Goal: Task Accomplishment & Management: Use online tool/utility

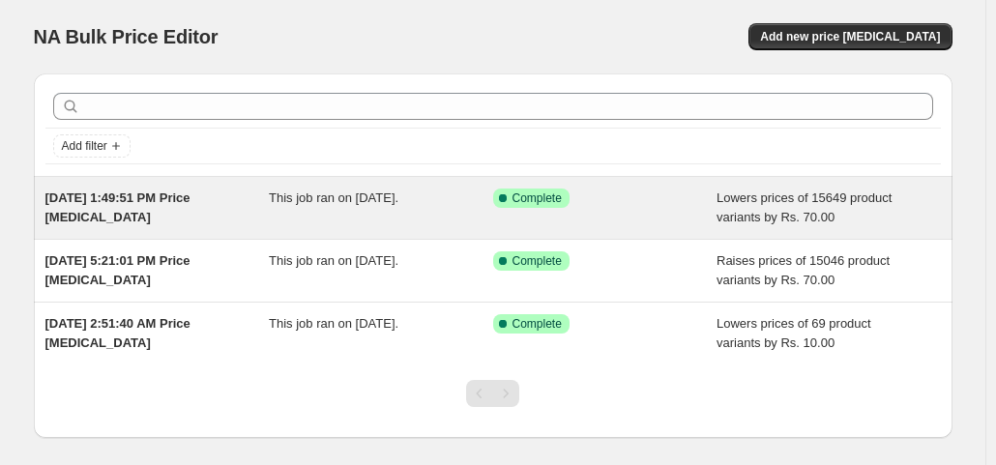
click at [142, 216] on div "[DATE] 1:49:51 PM Price [MEDICAL_DATA]" at bounding box center [157, 208] width 224 height 39
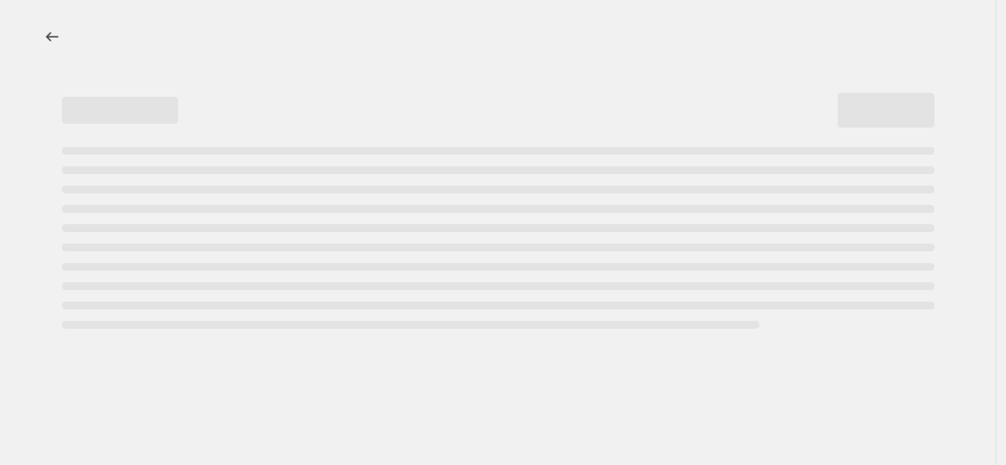
select select "by"
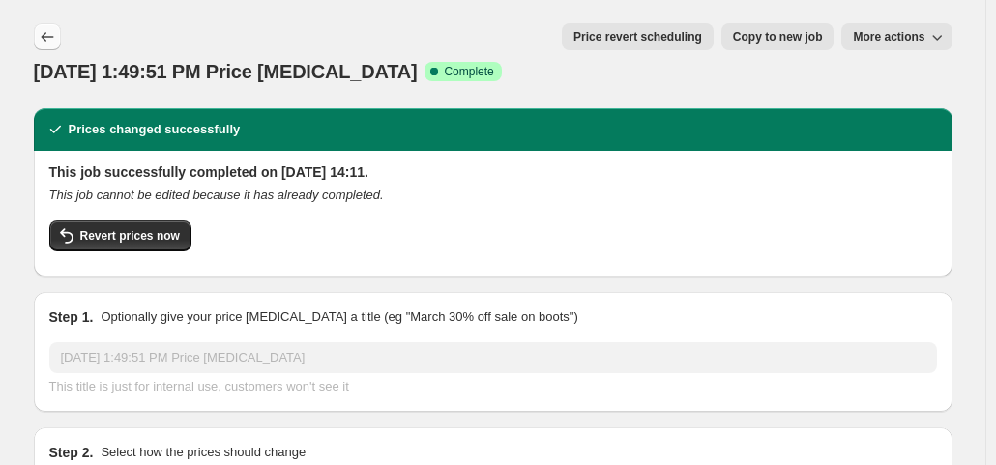
click at [57, 34] on icon "Price change jobs" at bounding box center [47, 36] width 19 height 19
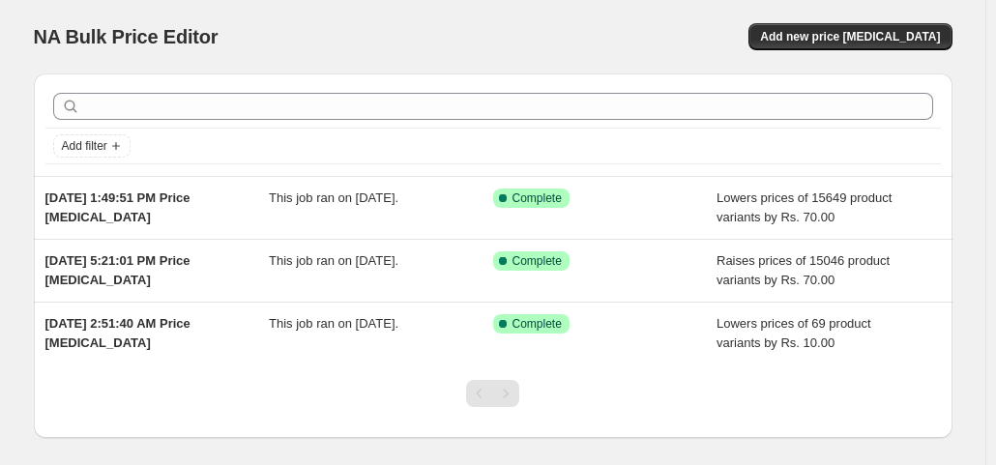
click at [108, 12] on div "NA Bulk Price Editor. This page is ready NA Bulk Price Editor Add new price cha…" at bounding box center [493, 37] width 919 height 74
click at [860, 43] on span "Add new price [MEDICAL_DATA]" at bounding box center [850, 36] width 180 height 15
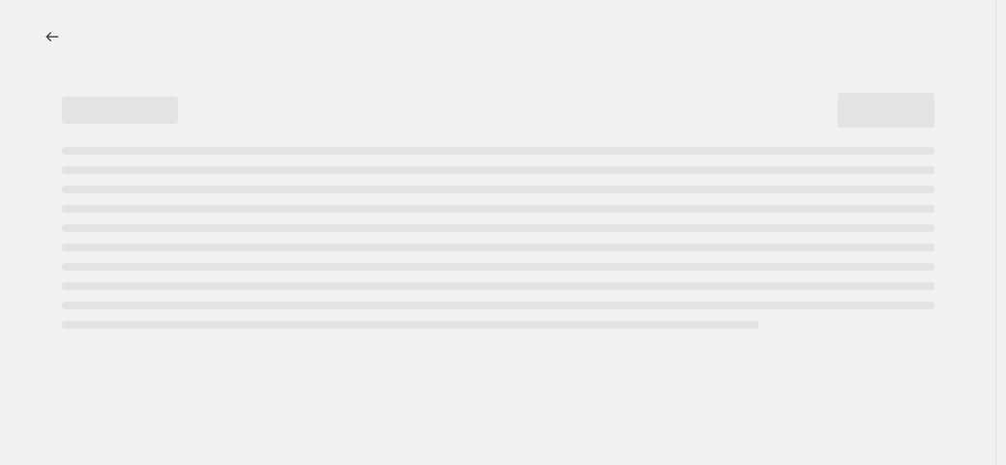
select select "percentage"
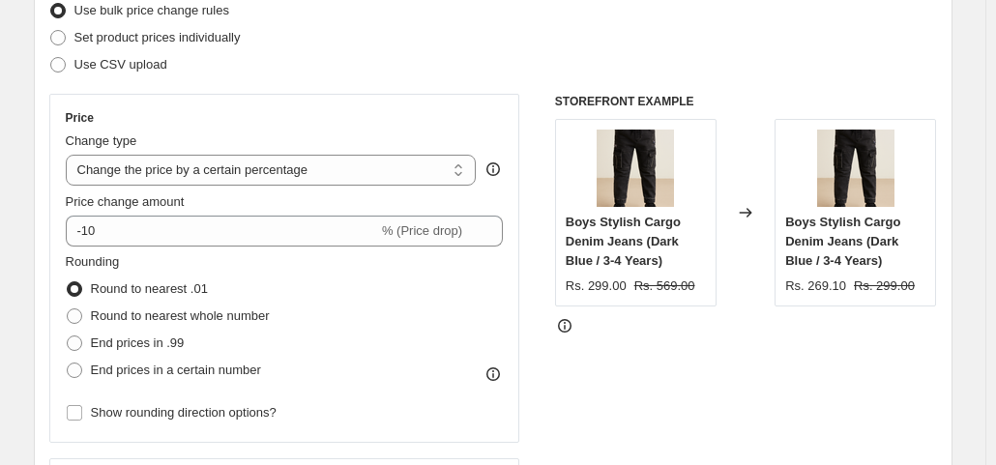
scroll to position [290, 0]
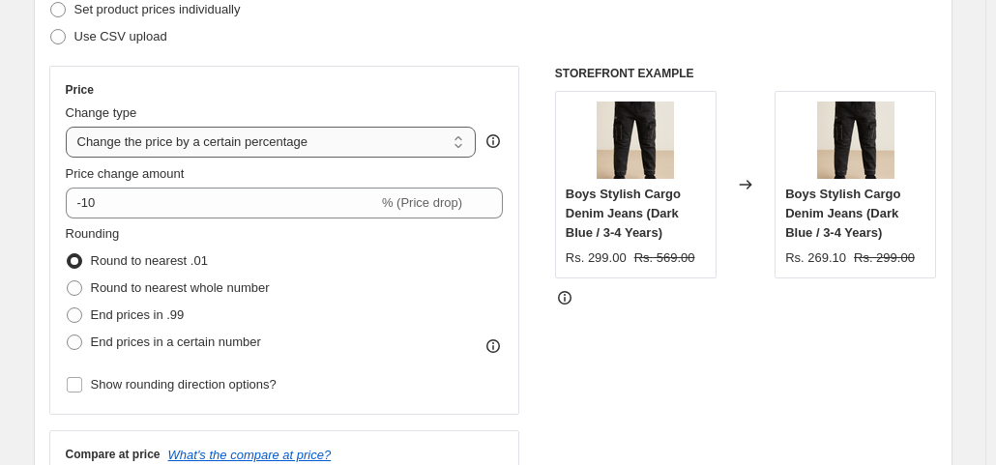
click at [336, 139] on select "Change the price to a certain amount Change the price by a certain amount Chang…" at bounding box center [271, 142] width 411 height 31
click at [396, 76] on div "Price Change type Change the price to a certain amount Change the price by a ce…" at bounding box center [284, 240] width 471 height 349
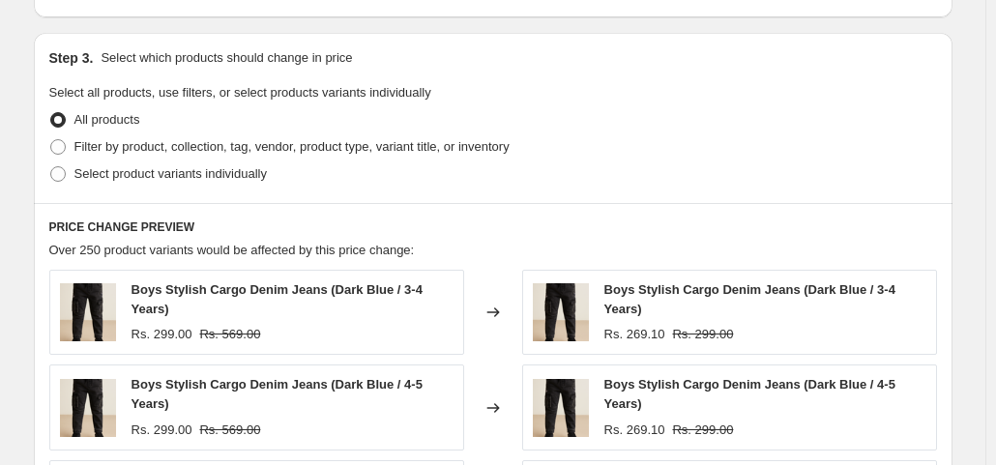
scroll to position [387, 0]
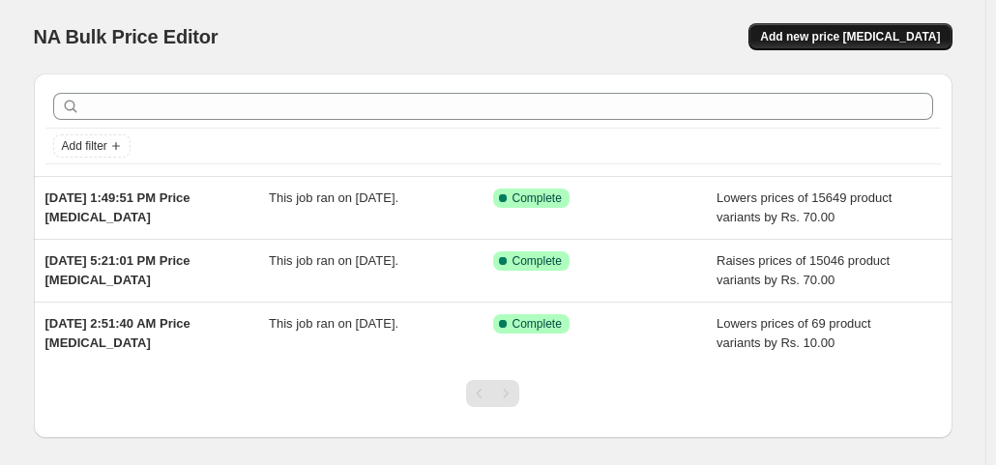
click at [884, 47] on button "Add new price [MEDICAL_DATA]" at bounding box center [850, 36] width 203 height 27
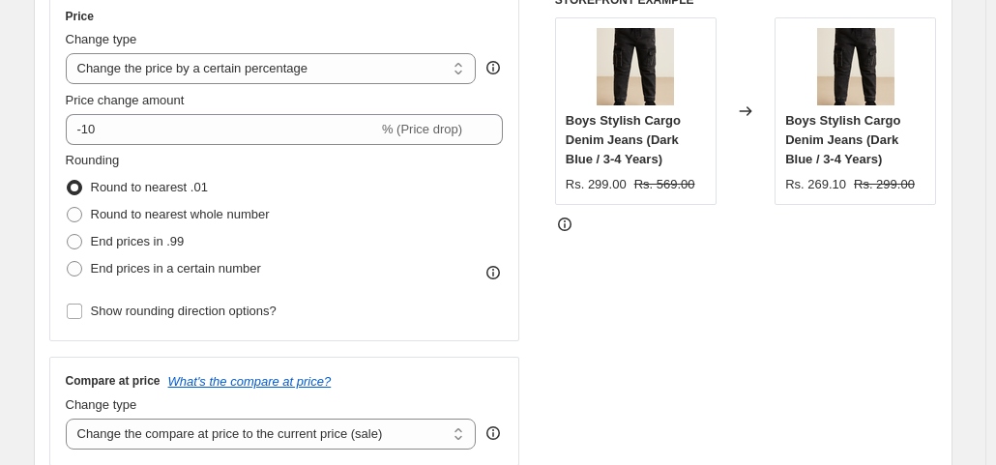
scroll to position [387, 0]
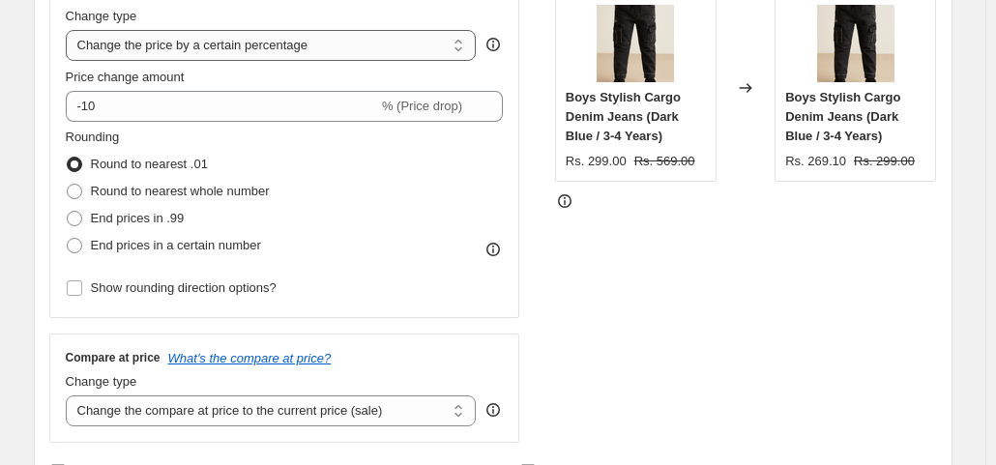
click at [348, 50] on select "Change the price to a certain amount Change the price by a certain amount Chang…" at bounding box center [271, 45] width 411 height 31
click at [70, 30] on select "Change the price to a certain amount Change the price by a certain amount Chang…" at bounding box center [271, 45] width 411 height 31
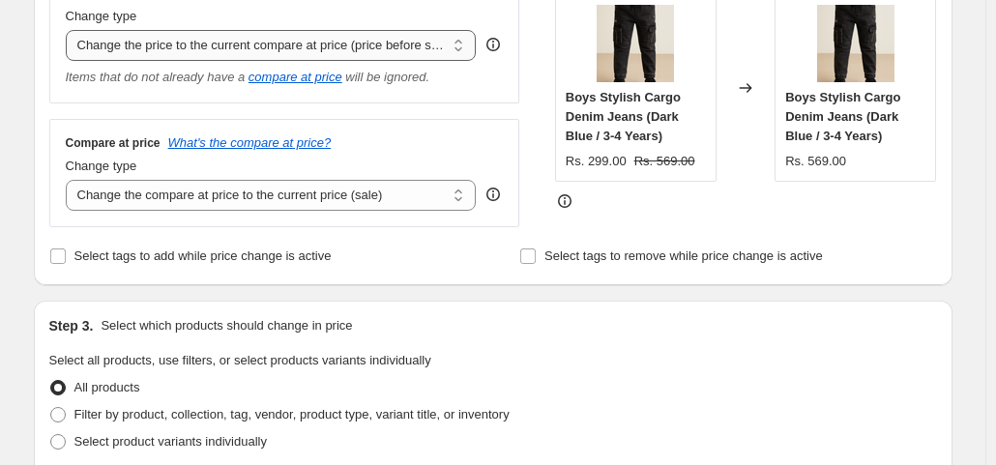
click at [425, 44] on select "Change the price to a certain amount Change the price by a certain amount Chang…" at bounding box center [271, 45] width 411 height 31
select select "by"
click at [70, 30] on select "Change the price to a certain amount Change the price by a certain amount Chang…" at bounding box center [271, 45] width 411 height 31
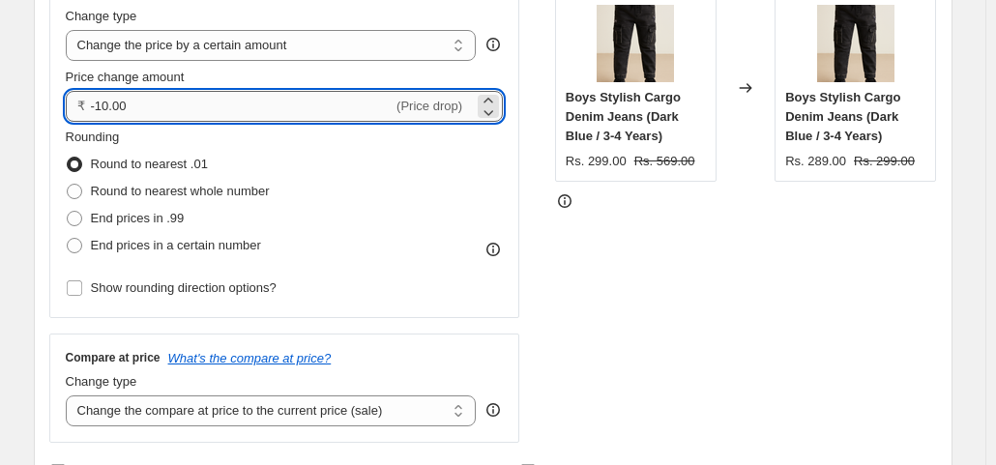
click at [359, 114] on input "-10.00" at bounding box center [242, 106] width 303 height 31
type input "-1"
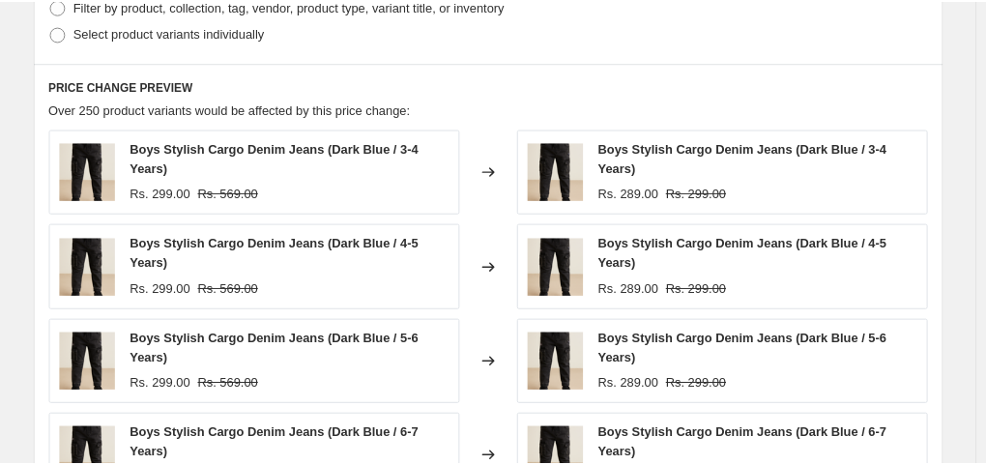
scroll to position [624, 0]
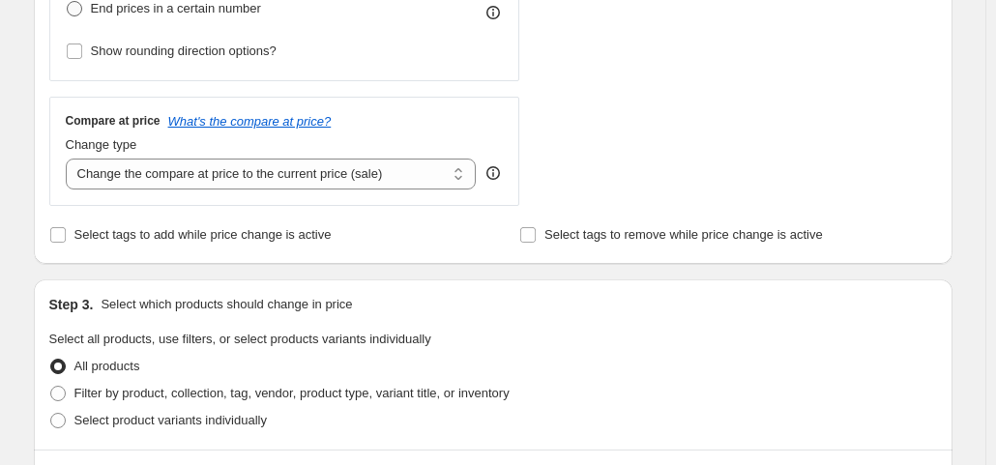
type input "10.00"
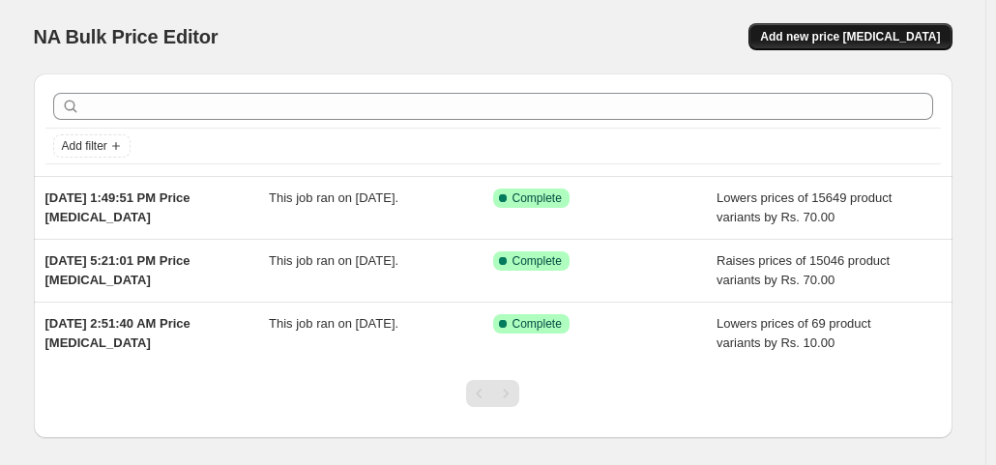
click at [868, 30] on span "Add new price [MEDICAL_DATA]" at bounding box center [850, 36] width 180 height 15
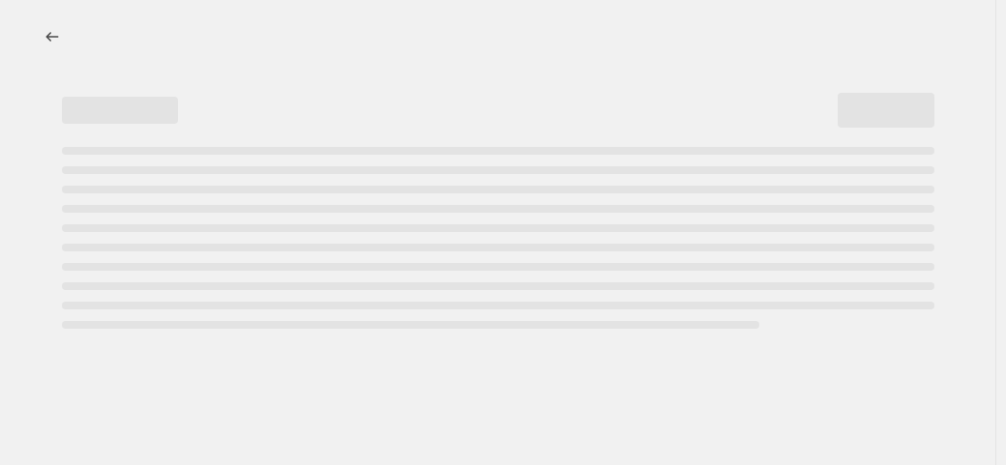
select select "percentage"
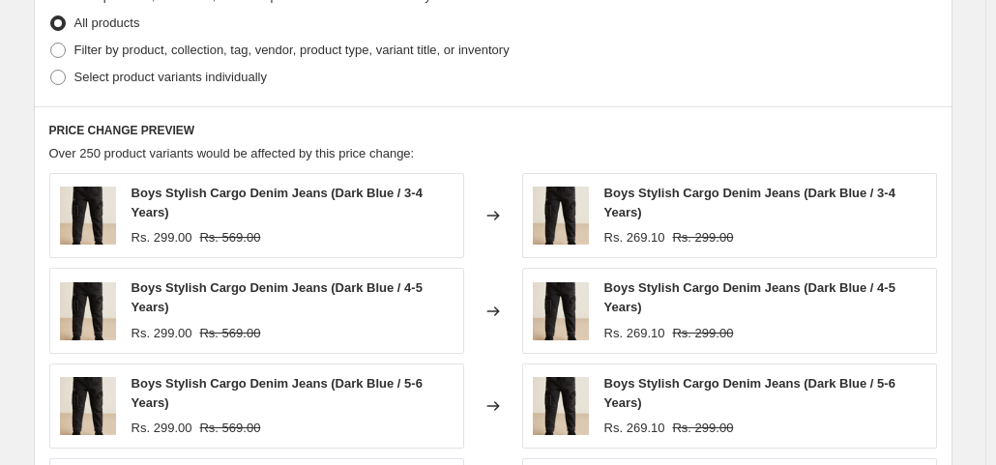
scroll to position [677, 0]
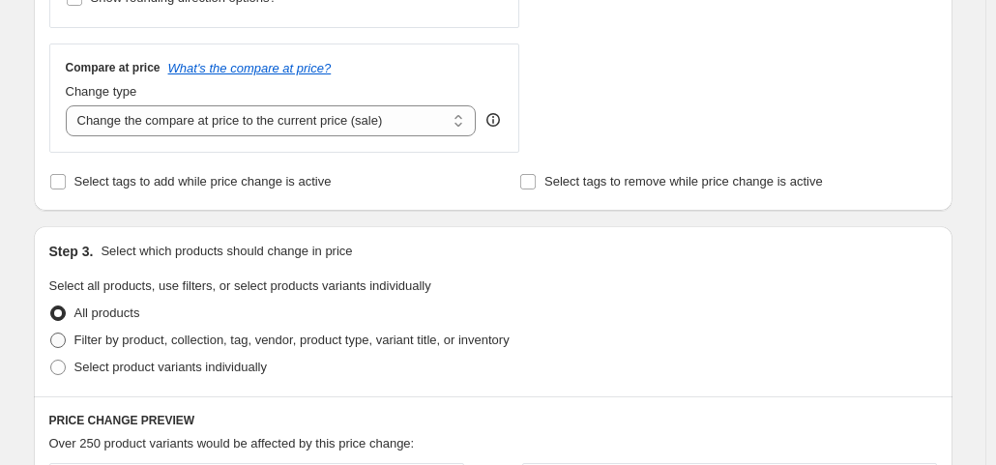
click at [60, 338] on span at bounding box center [57, 340] width 15 height 15
click at [51, 334] on input "Filter by product, collection, tag, vendor, product type, variant title, or inv…" at bounding box center [50, 333] width 1 height 1
radio input "true"
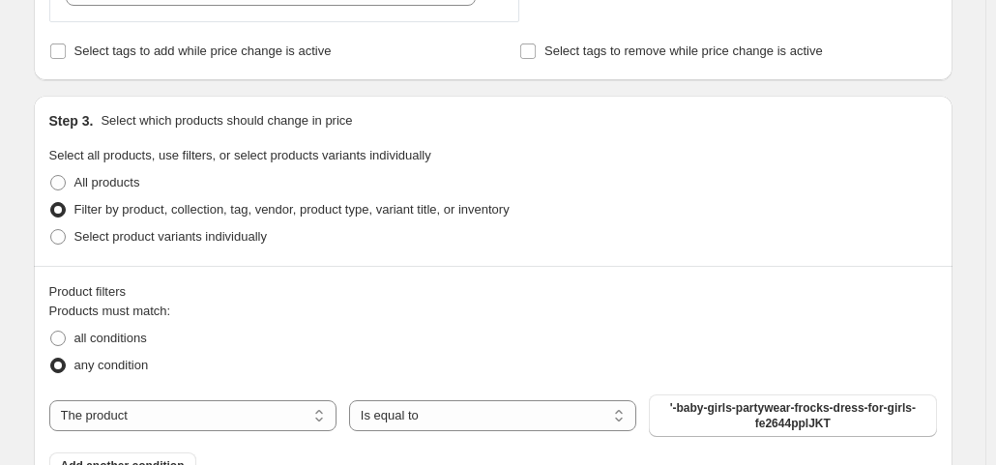
scroll to position [967, 0]
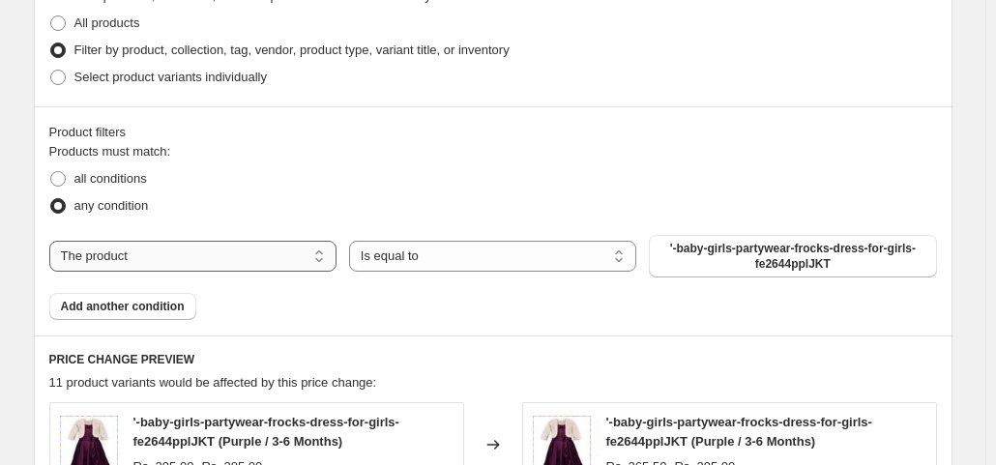
click at [300, 243] on select "The product The product's collection The product's tag The product's vendor The…" at bounding box center [192, 256] width 287 height 31
click at [197, 261] on select "The product The product's collection The product's tag The product's vendor The…" at bounding box center [192, 256] width 287 height 31
select select "title"
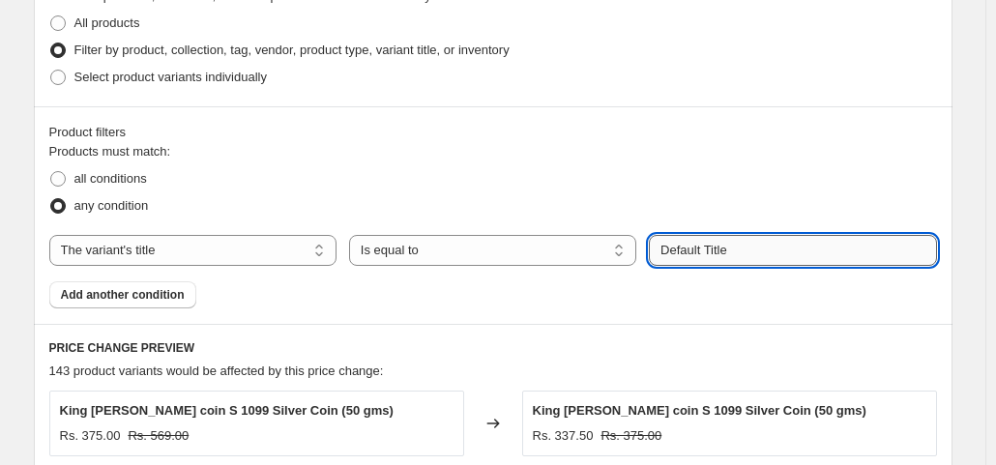
click at [836, 249] on input "Default Title" at bounding box center [792, 250] width 287 height 31
click at [795, 240] on input "Default Title" at bounding box center [792, 250] width 287 height 31
type input "D"
paste input "Lehenga Choli Ethnic Wear Gc204pnk"
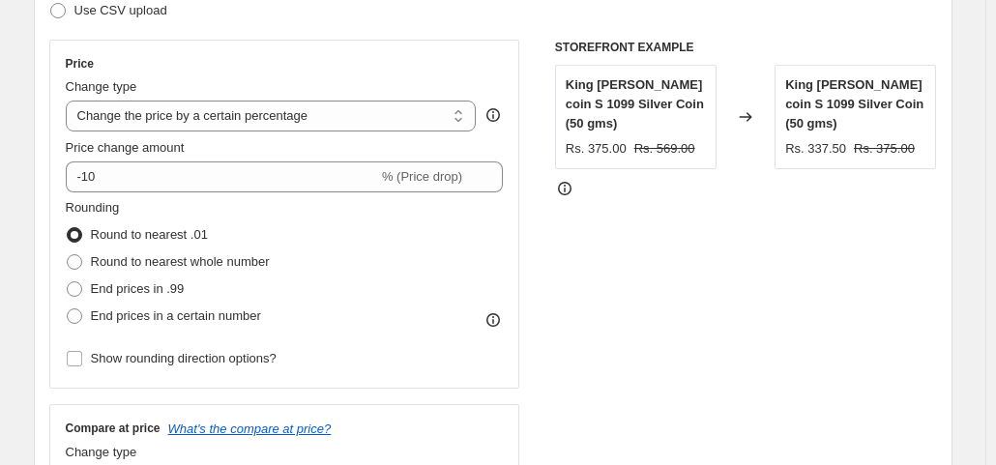
scroll to position [290, 0]
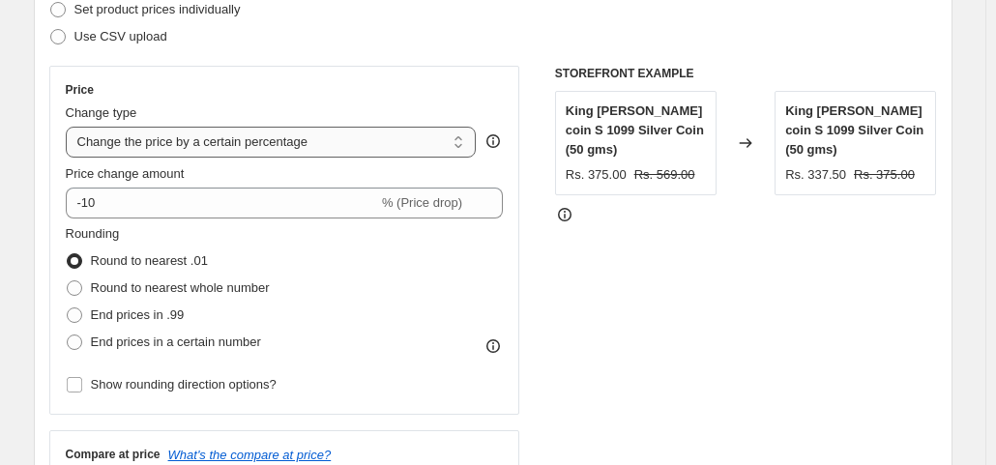
type input "Lehenga Choli Ethnic Wear Gc204pnk"
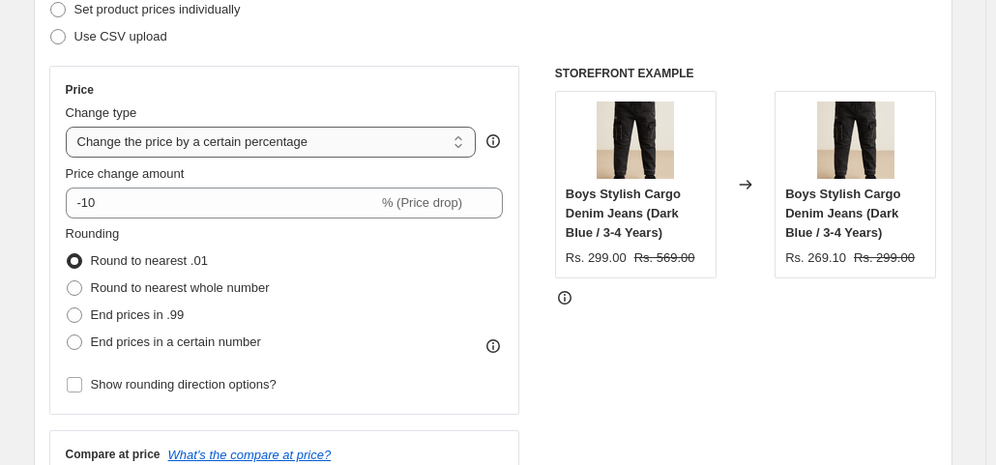
click at [370, 136] on select "Change the price to a certain amount Change the price by a certain amount Chang…" at bounding box center [271, 142] width 411 height 31
select select "to"
click at [70, 127] on select "Change the price to a certain amount Change the price by a certain amount Chang…" at bounding box center [271, 142] width 411 height 31
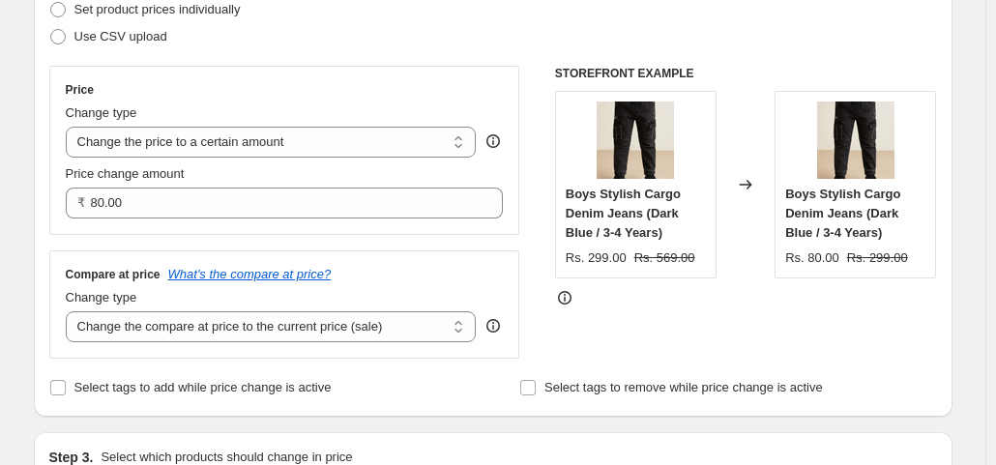
click at [252, 184] on div "Price change amount ₹ 80.00" at bounding box center [285, 191] width 438 height 54
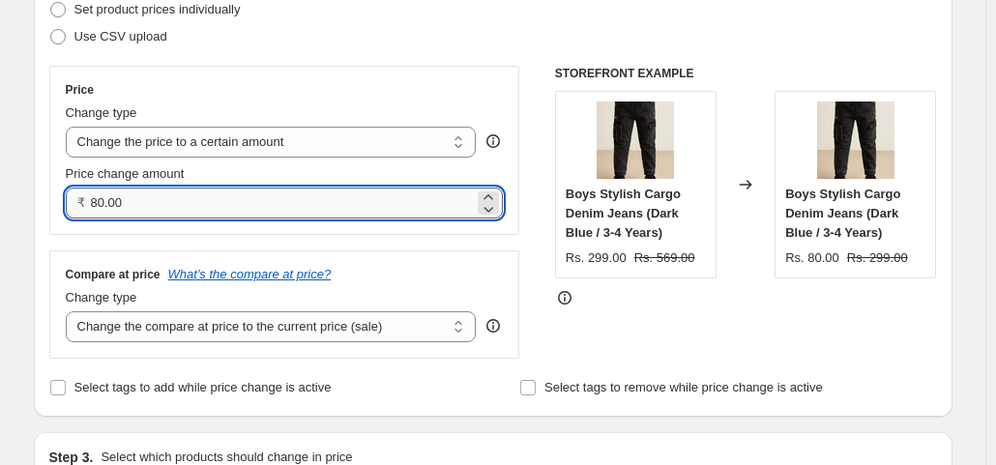
click at [163, 194] on input "80.00" at bounding box center [283, 203] width 384 height 31
type input "8"
type input "699.00"
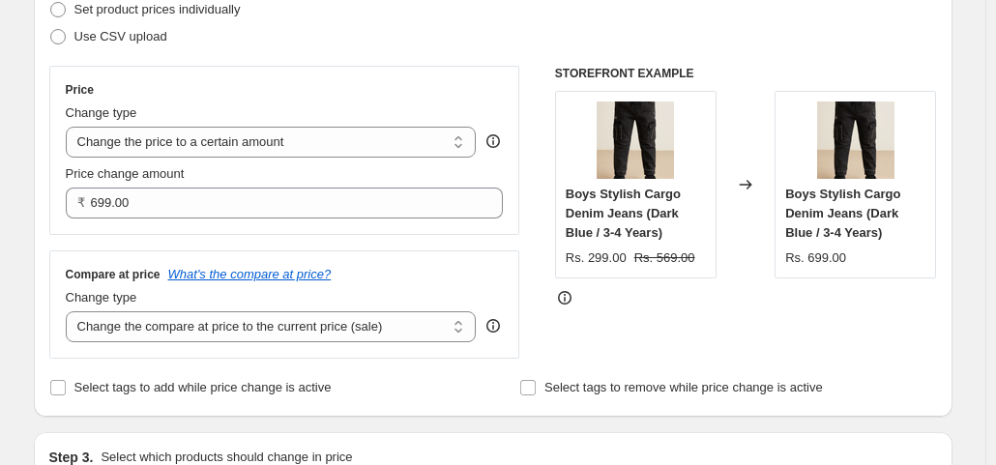
click at [376, 254] on div "Compare at price What's the compare at price? Change type Change the compare at…" at bounding box center [284, 304] width 471 height 108
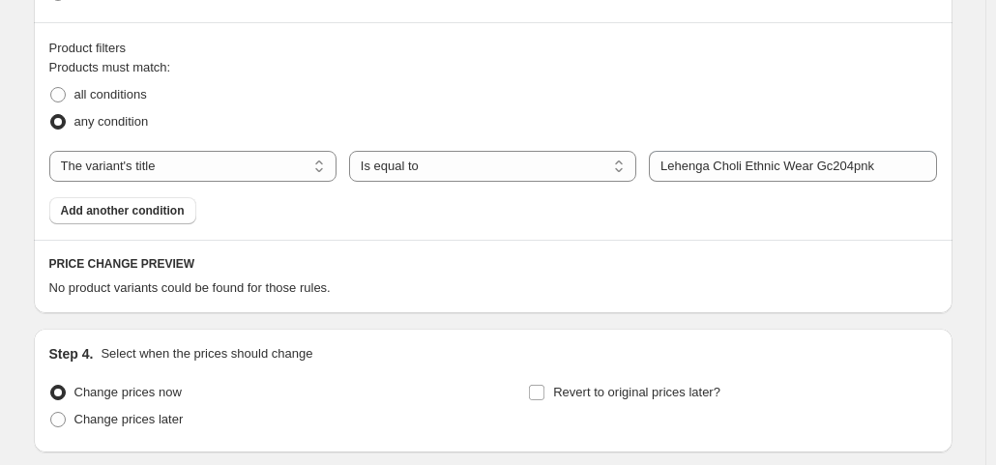
scroll to position [967, 0]
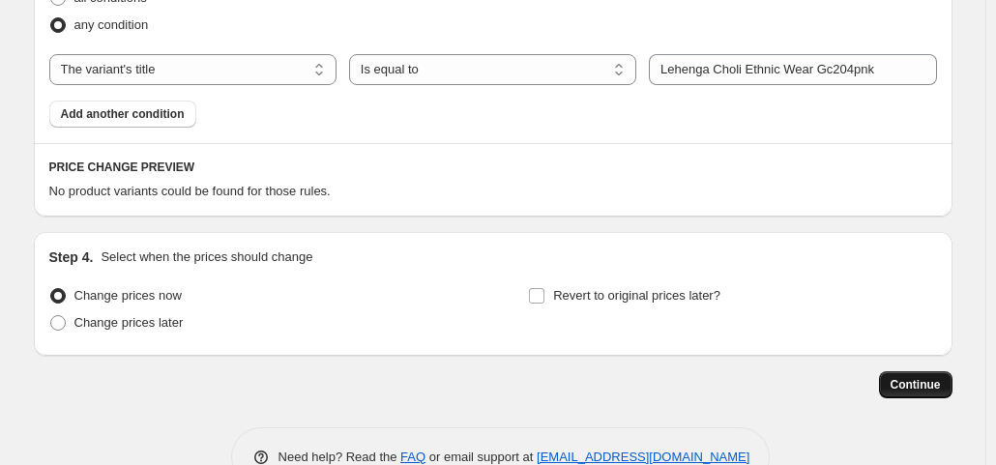
click at [929, 382] on span "Continue" at bounding box center [916, 384] width 50 height 15
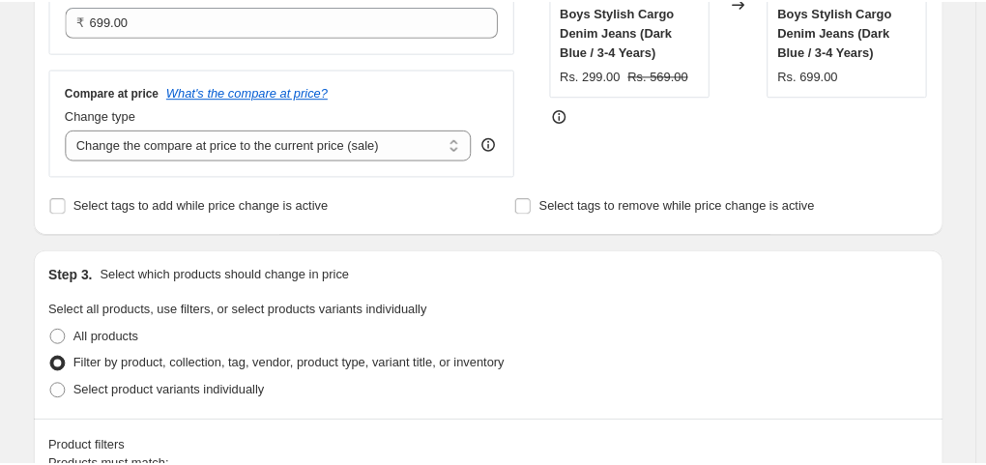
scroll to position [677, 0]
